Goal: Information Seeking & Learning: Learn about a topic

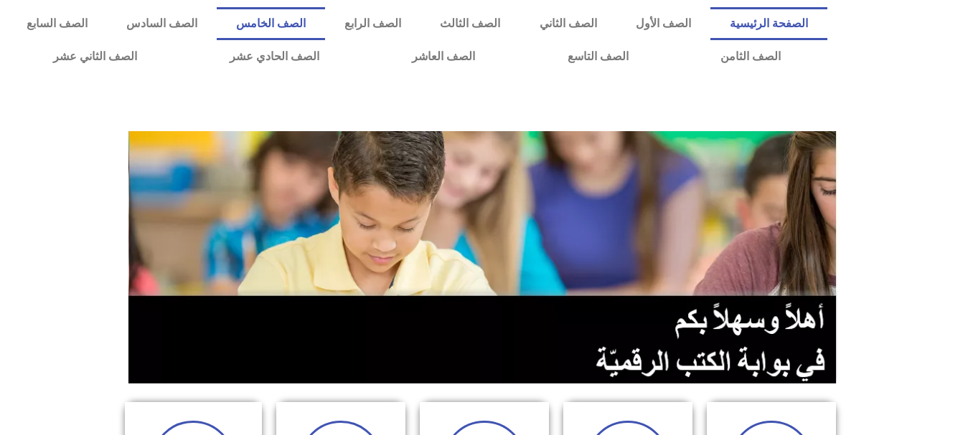
click at [325, 29] on link "الصف الخامس" at bounding box center [271, 23] width 108 height 33
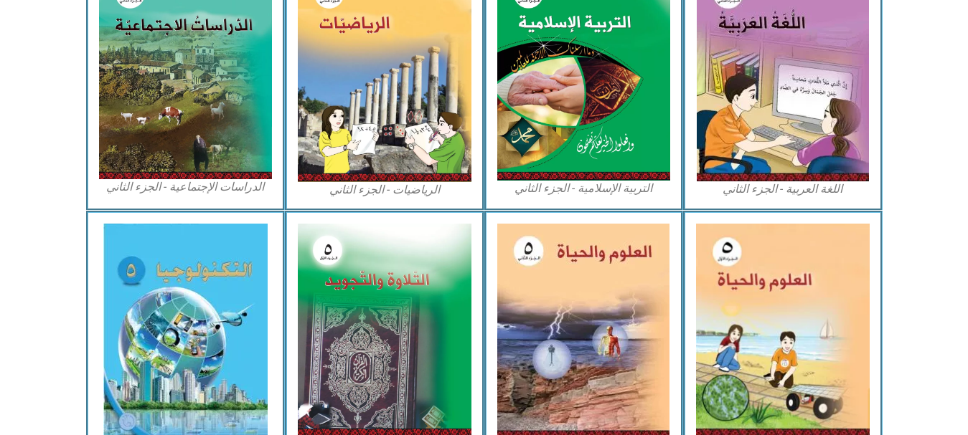
scroll to position [784, 0]
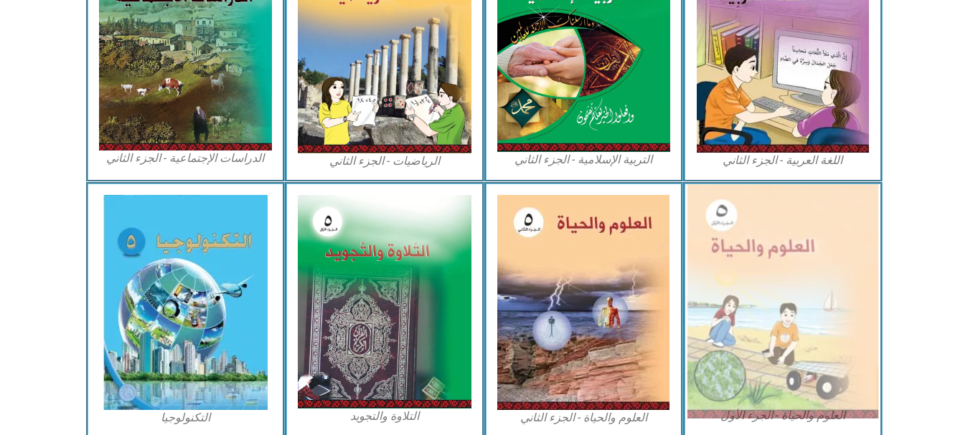
click at [752, 361] on img at bounding box center [782, 301] width 191 height 235
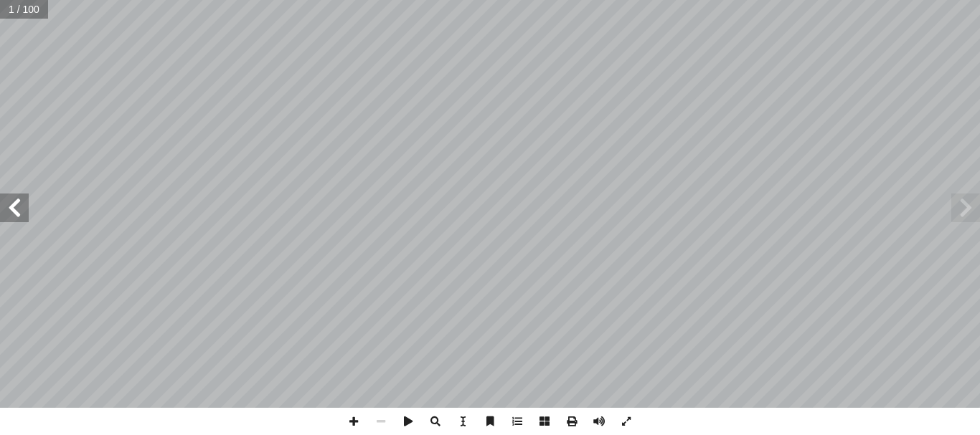
click at [17, 211] on span at bounding box center [14, 208] width 29 height 29
click at [17, 210] on span at bounding box center [14, 208] width 29 height 29
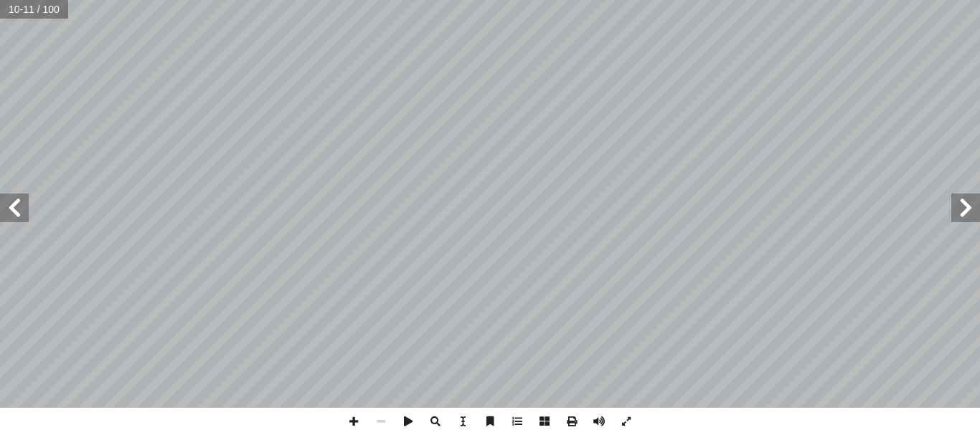
click at [17, 210] on span at bounding box center [14, 208] width 29 height 29
click at [358, 421] on span at bounding box center [353, 421] width 27 height 27
click at [346, 424] on span at bounding box center [353, 421] width 27 height 27
